Goal: Information Seeking & Learning: Learn about a topic

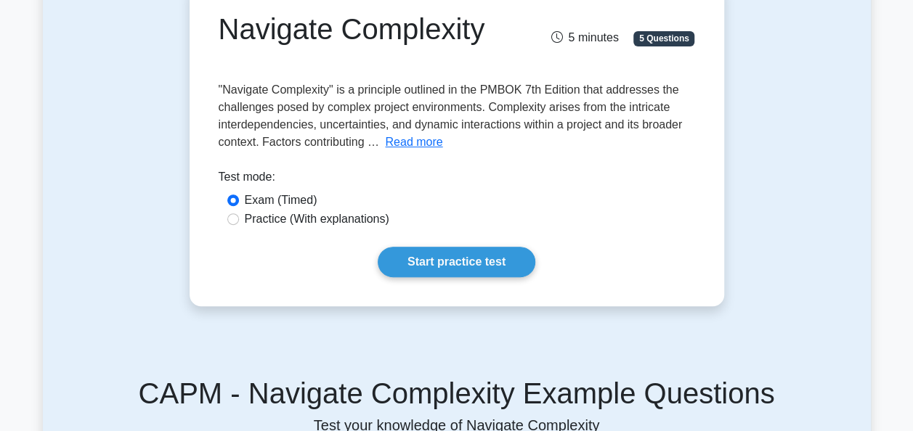
scroll to position [152, 0]
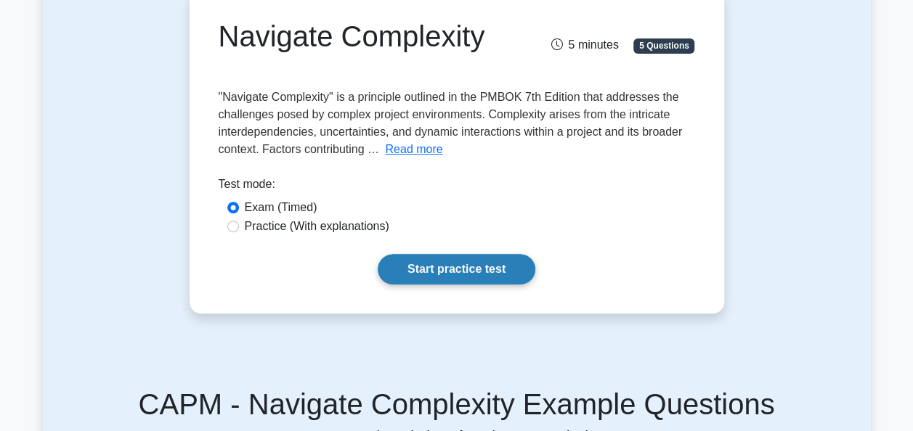
click at [453, 270] on link "Start practice test" at bounding box center [457, 269] width 158 height 31
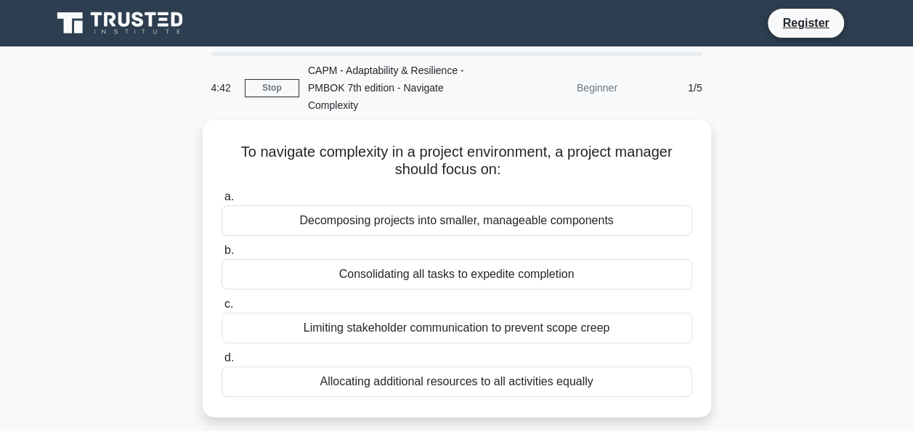
click at [283, 78] on div "4:42 Stop CAPM - Adaptability & Resilience - PMBOK 7th edition - Navigate Compl…" at bounding box center [457, 88] width 509 height 64
click at [274, 82] on link "Stop" at bounding box center [272, 88] width 54 height 18
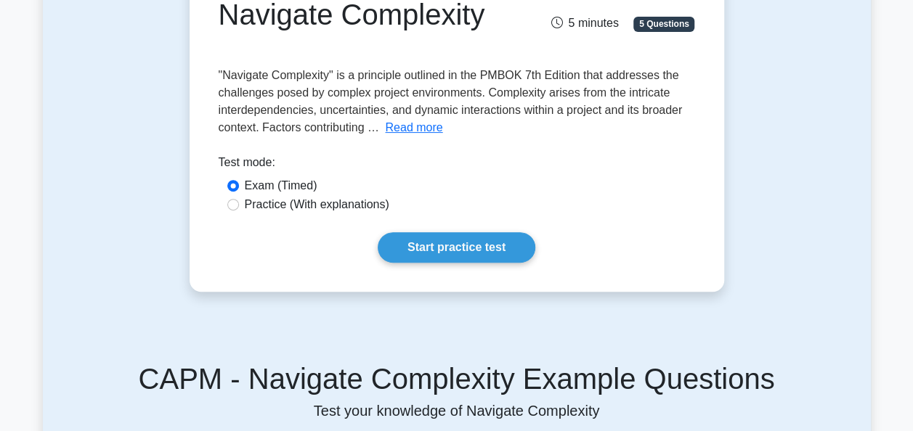
scroll to position [198, 0]
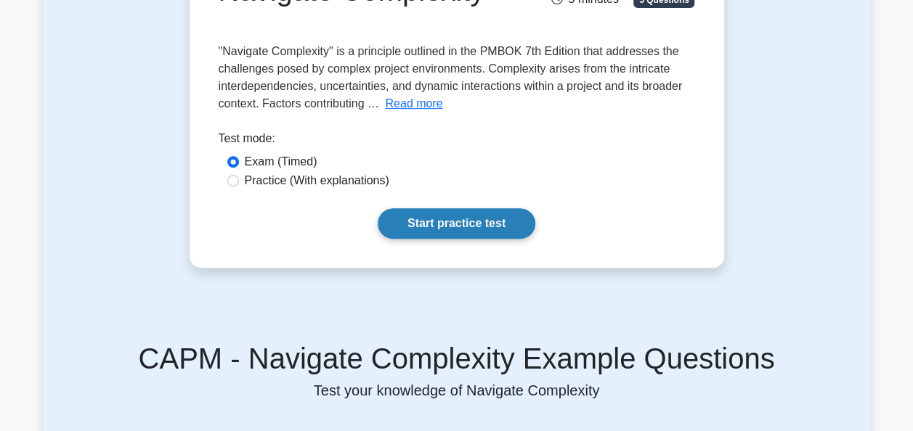
click at [458, 221] on link "Start practice test" at bounding box center [457, 223] width 158 height 31
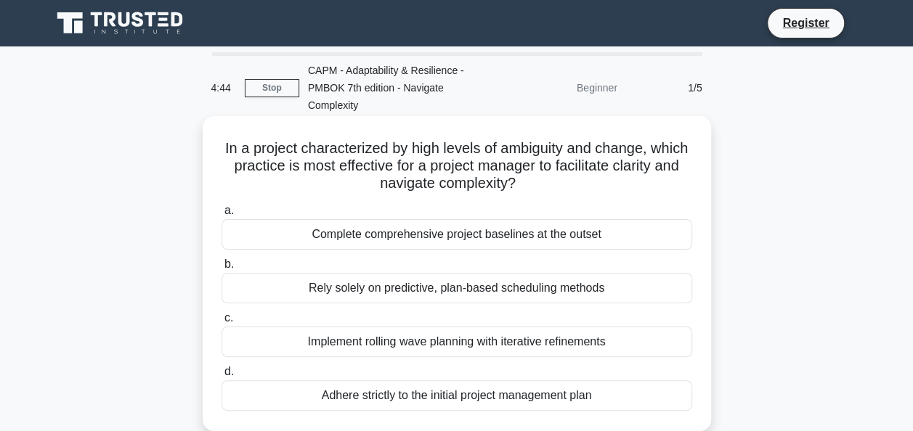
click at [559, 400] on div "Adhere strictly to the initial project management plan" at bounding box center [457, 396] width 471 height 31
click at [222, 377] on input "d. Adhere strictly to the initial project management plan" at bounding box center [222, 372] width 0 height 9
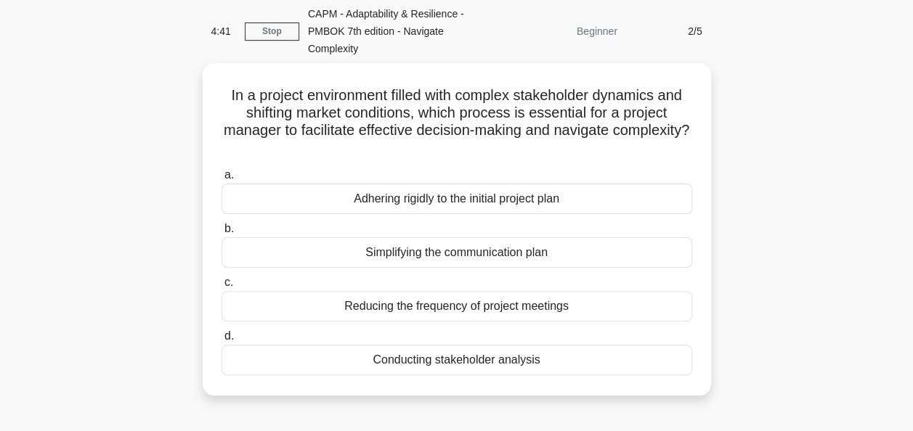
scroll to position [62, 0]
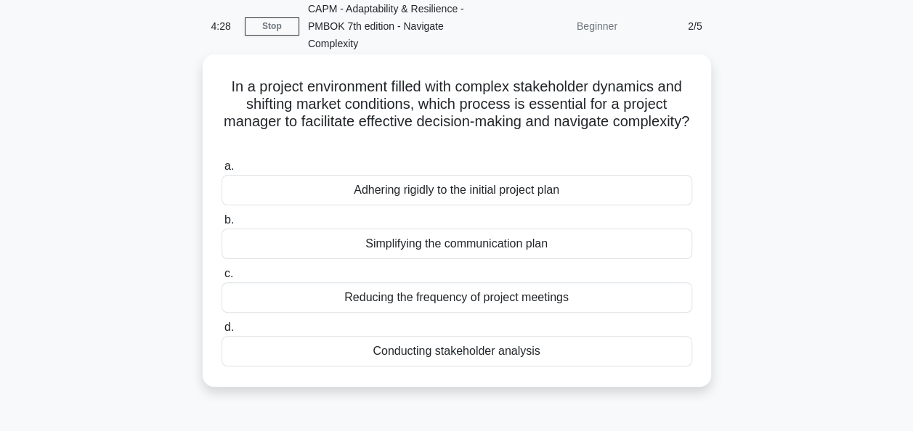
click at [451, 357] on div "Conducting stakeholder analysis" at bounding box center [457, 351] width 471 height 31
click at [222, 333] on input "d. Conducting stakeholder analysis" at bounding box center [222, 327] width 0 height 9
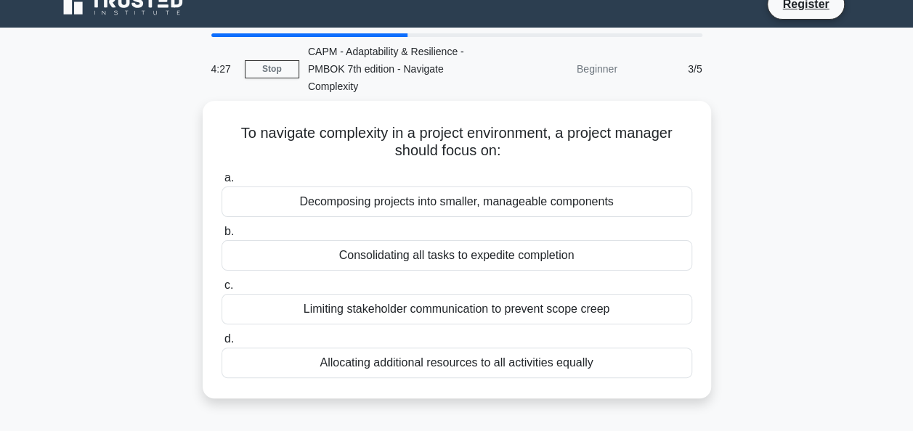
scroll to position [0, 0]
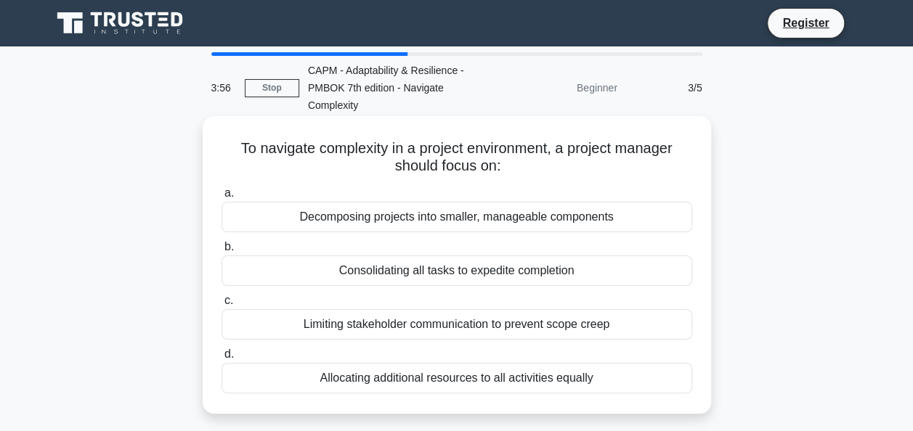
click at [446, 274] on div "Consolidating all tasks to expedite completion" at bounding box center [457, 271] width 471 height 31
click at [222, 252] on input "b. Consolidating all tasks to expedite completion" at bounding box center [222, 247] width 0 height 9
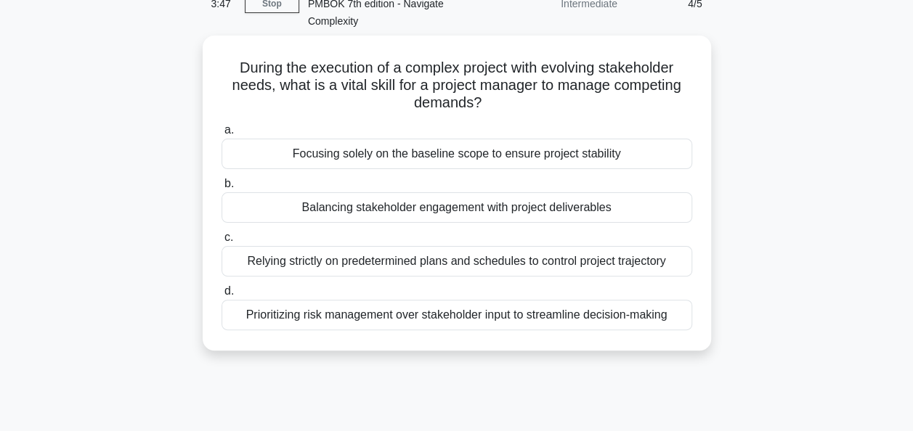
scroll to position [83, 0]
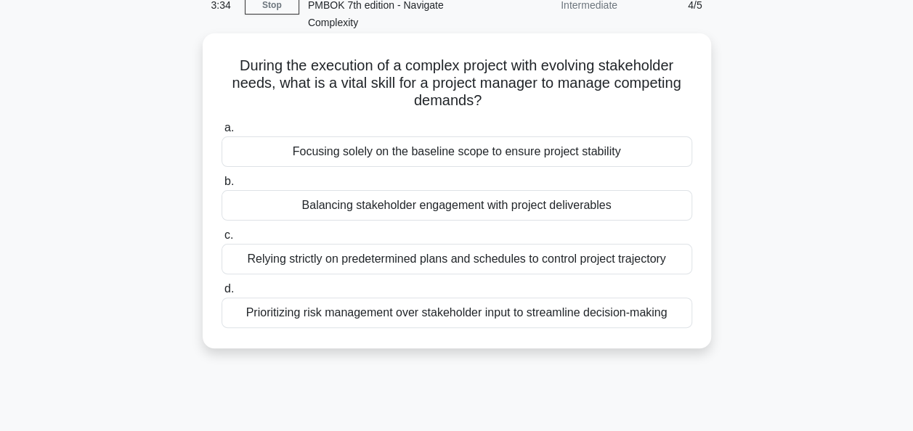
click at [456, 211] on div "Balancing stakeholder engagement with project deliverables" at bounding box center [457, 205] width 471 height 31
click at [222, 187] on input "b. Balancing stakeholder engagement with project deliverables" at bounding box center [222, 181] width 0 height 9
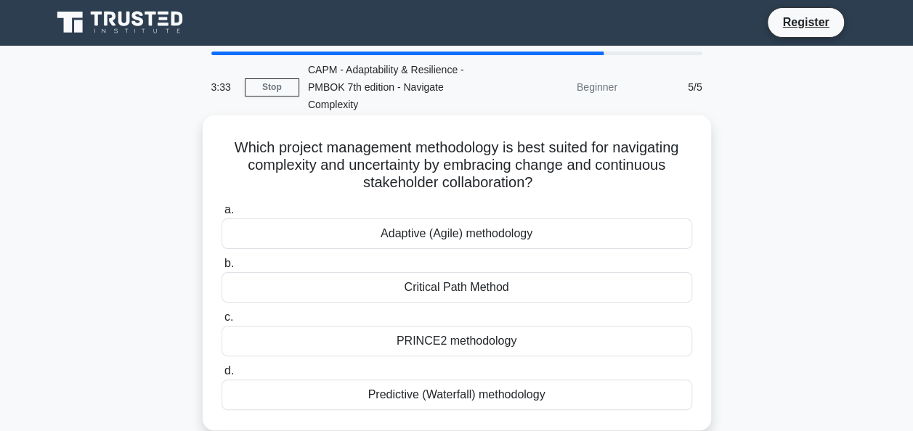
scroll to position [0, 0]
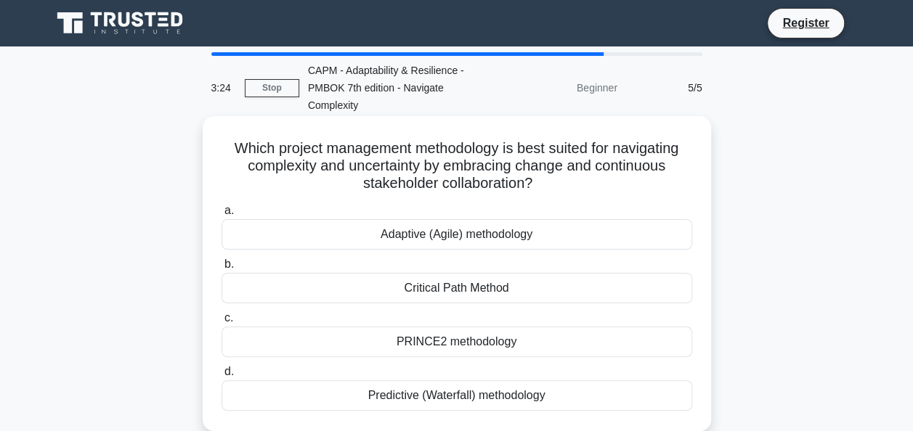
click at [520, 240] on div "Adaptive (Agile) methodology" at bounding box center [457, 234] width 471 height 31
click at [222, 216] on input "a. Adaptive (Agile) methodology" at bounding box center [222, 210] width 0 height 9
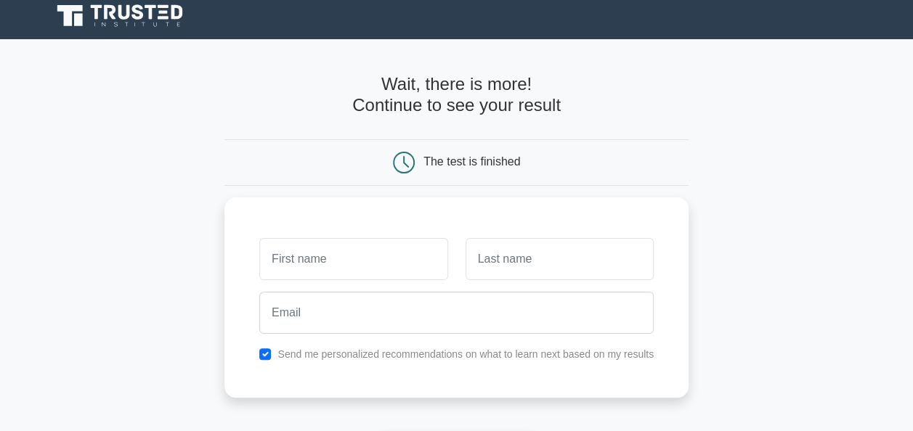
scroll to position [113, 0]
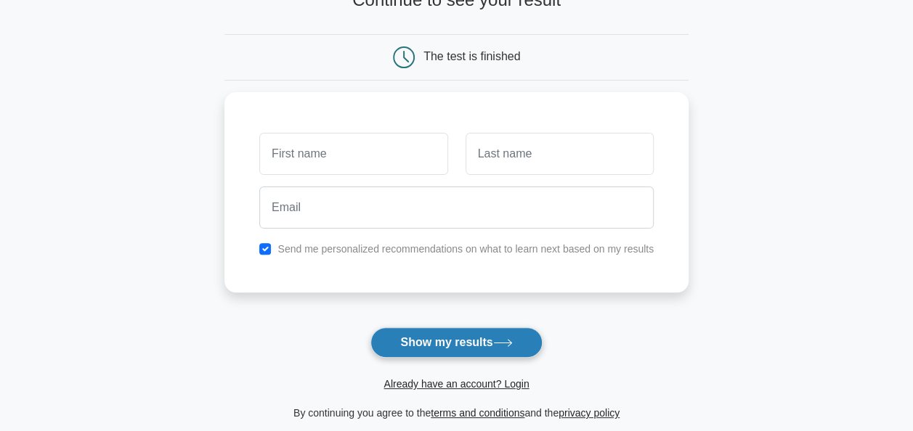
click at [468, 338] on button "Show my results" at bounding box center [455, 343] width 171 height 31
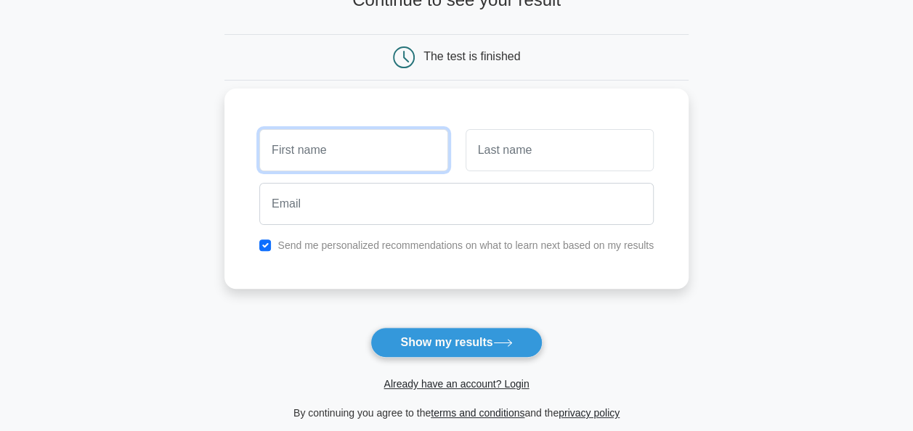
click at [347, 166] on input "text" at bounding box center [353, 150] width 188 height 42
type input ":"
type input "Lerato"
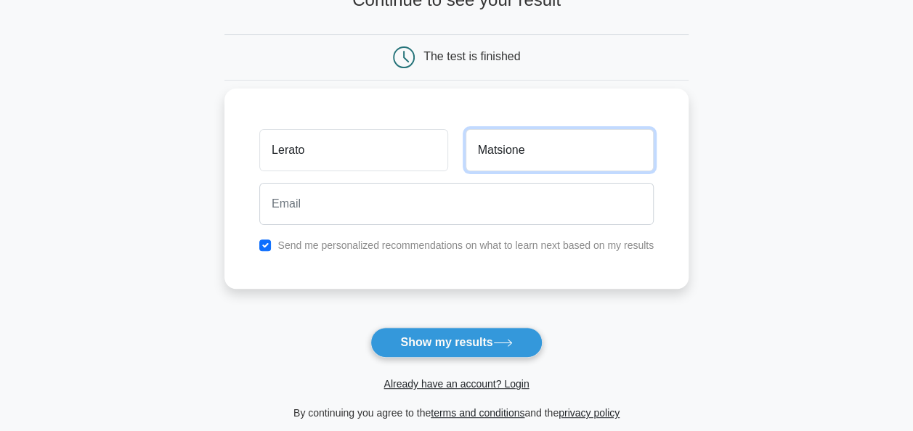
type input "Matsione"
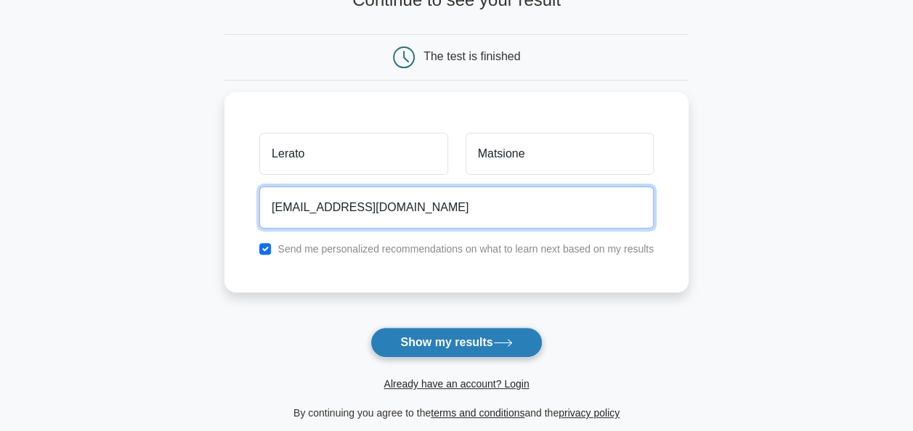
type input "leratomatsione@gmail.com"
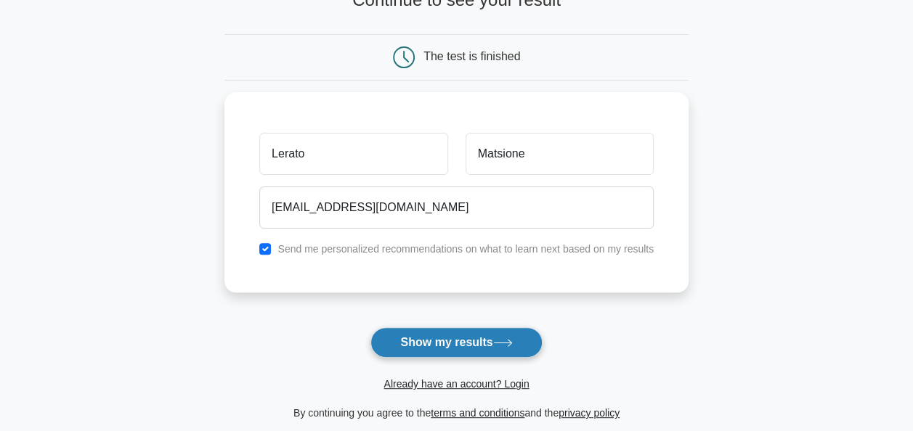
click at [414, 339] on button "Show my results" at bounding box center [455, 343] width 171 height 31
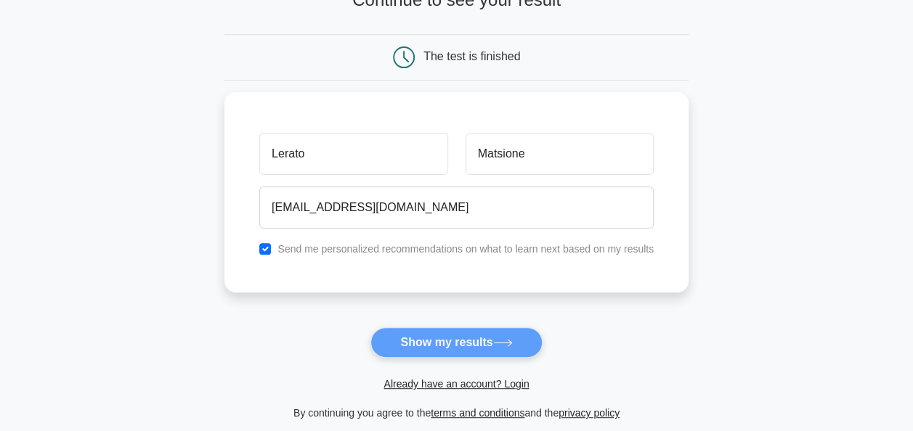
scroll to position [0, 0]
